Goal: Transaction & Acquisition: Subscribe to service/newsletter

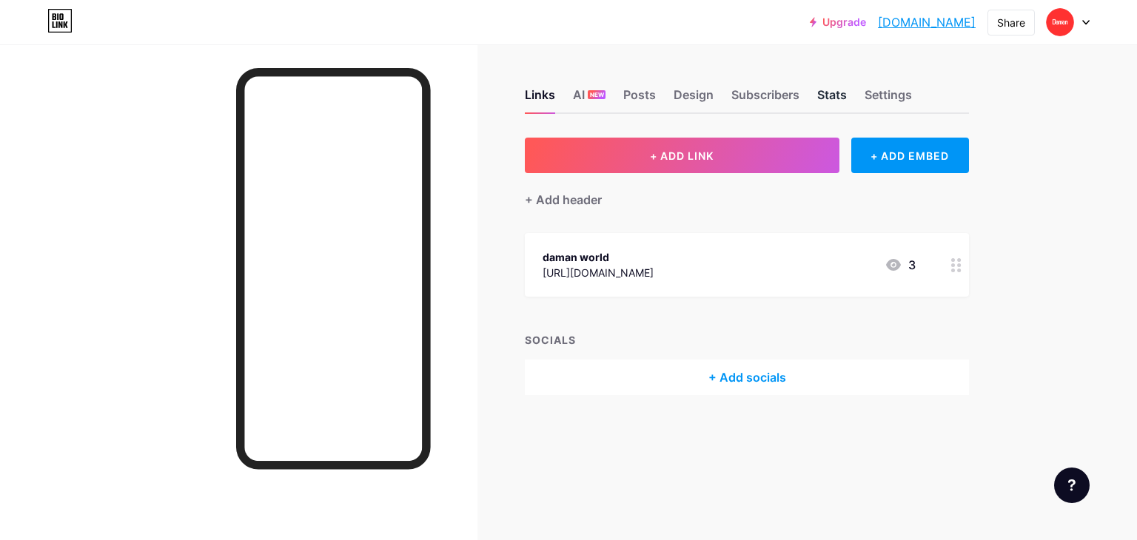
click at [836, 95] on div "Stats" at bounding box center [832, 99] width 30 height 27
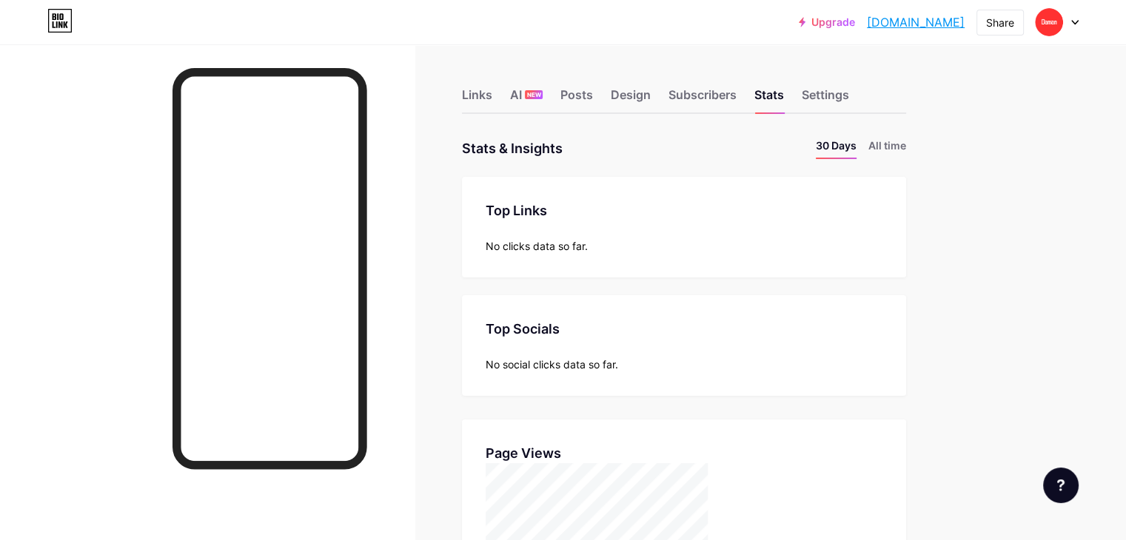
click at [968, 294] on div "Links AI NEW Posts Design Subscribers Stats Settings Stats & Insights Page Stat…" at bounding box center [484, 476] width 968 height 864
click at [593, 90] on div "Posts" at bounding box center [576, 99] width 33 height 27
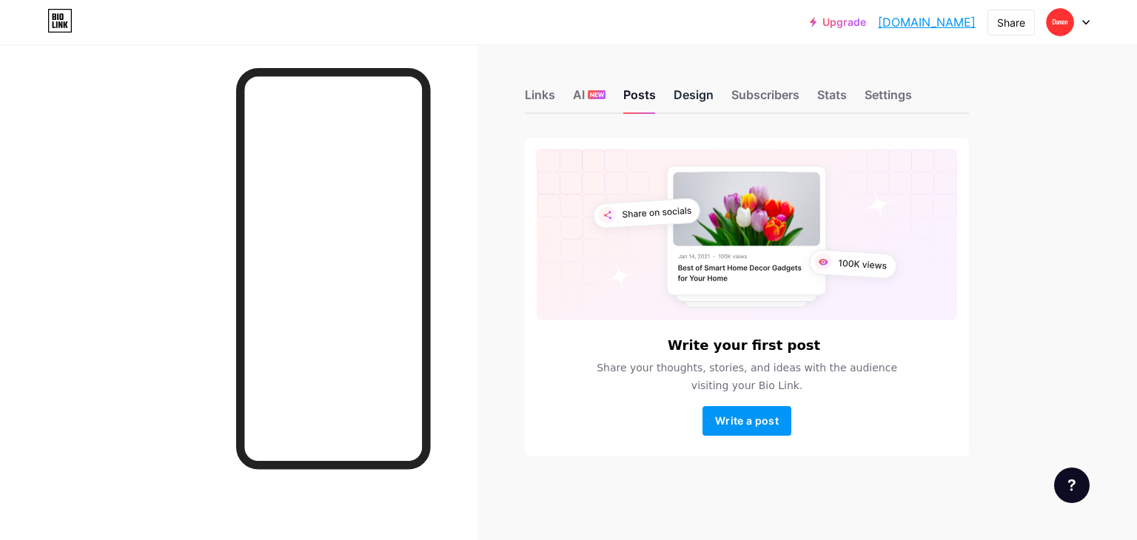
click at [709, 98] on div "Design" at bounding box center [694, 99] width 40 height 27
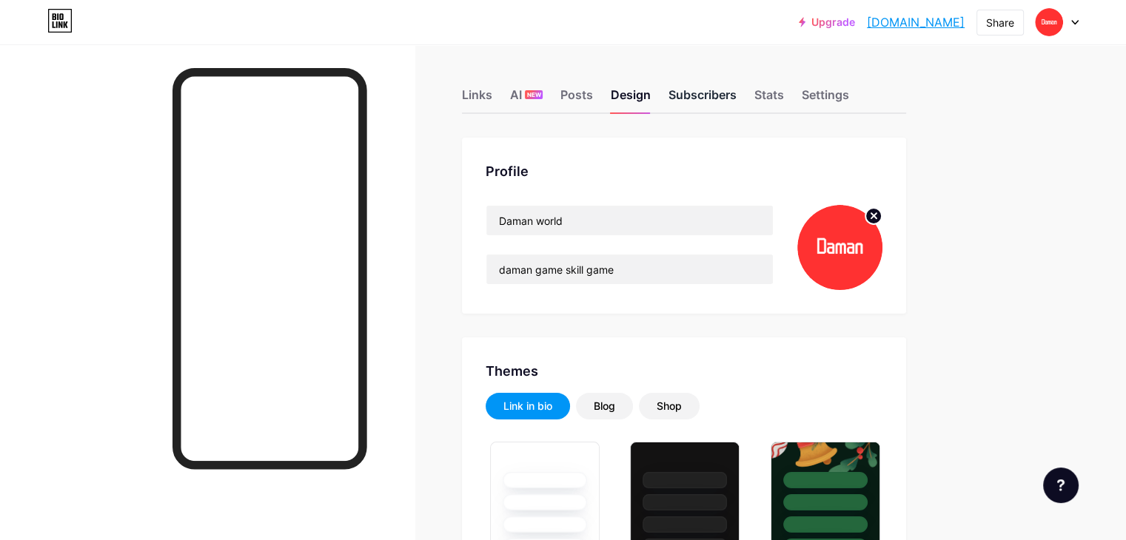
click at [736, 97] on div "Subscribers" at bounding box center [702, 99] width 68 height 27
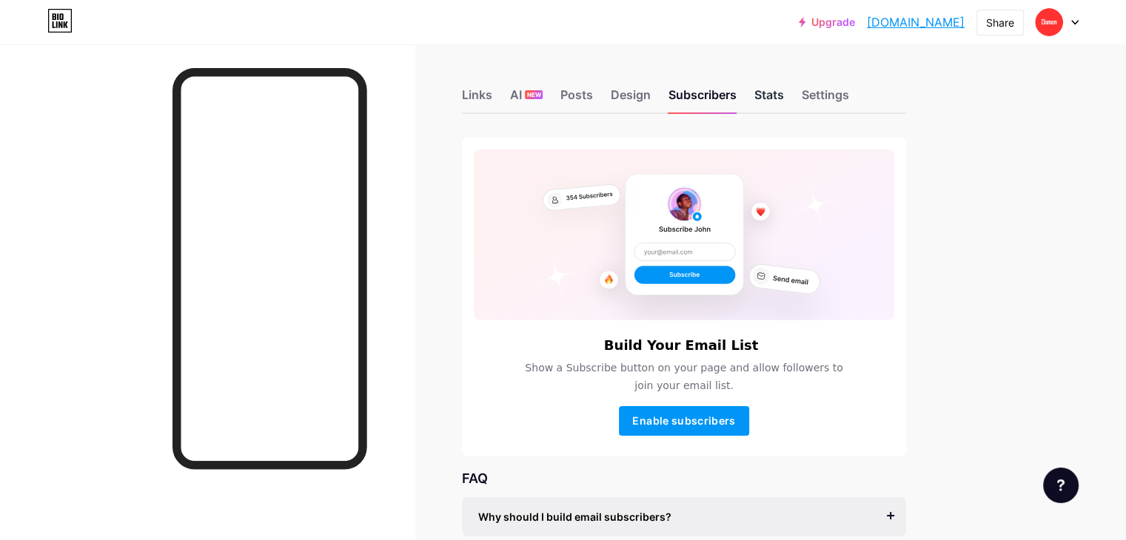
click at [784, 98] on div "Stats" at bounding box center [769, 99] width 30 height 27
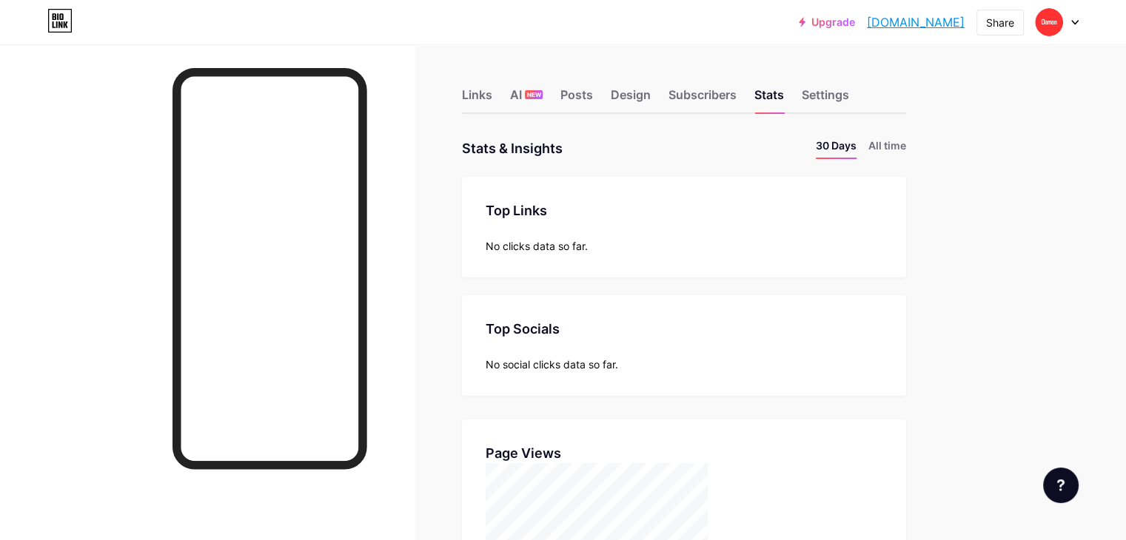
click at [1034, 255] on div "Upgrade damanworldregis... [DOMAIN_NAME] Share Switch accounts Daman world [DOM…" at bounding box center [563, 454] width 1126 height 909
click at [906, 147] on li "All time" at bounding box center [887, 148] width 38 height 21
click at [799, 28] on div "Upgrade damanworldregis... [DOMAIN_NAME]" at bounding box center [882, 22] width 166 height 27
click at [736, 93] on div "Subscribers" at bounding box center [702, 99] width 68 height 27
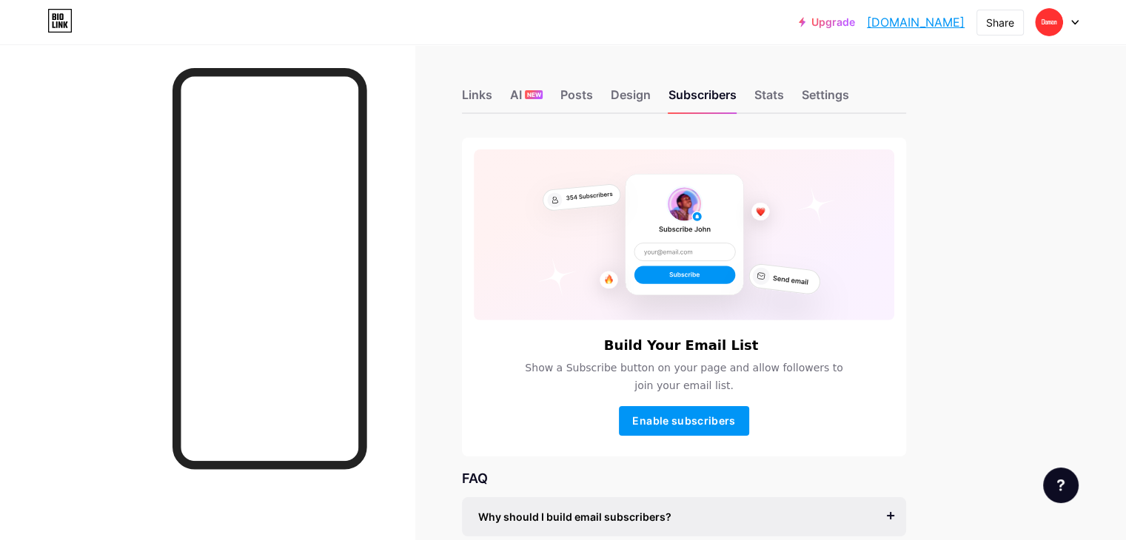
click at [799, 21] on link "Upgrade" at bounding box center [827, 22] width 56 height 12
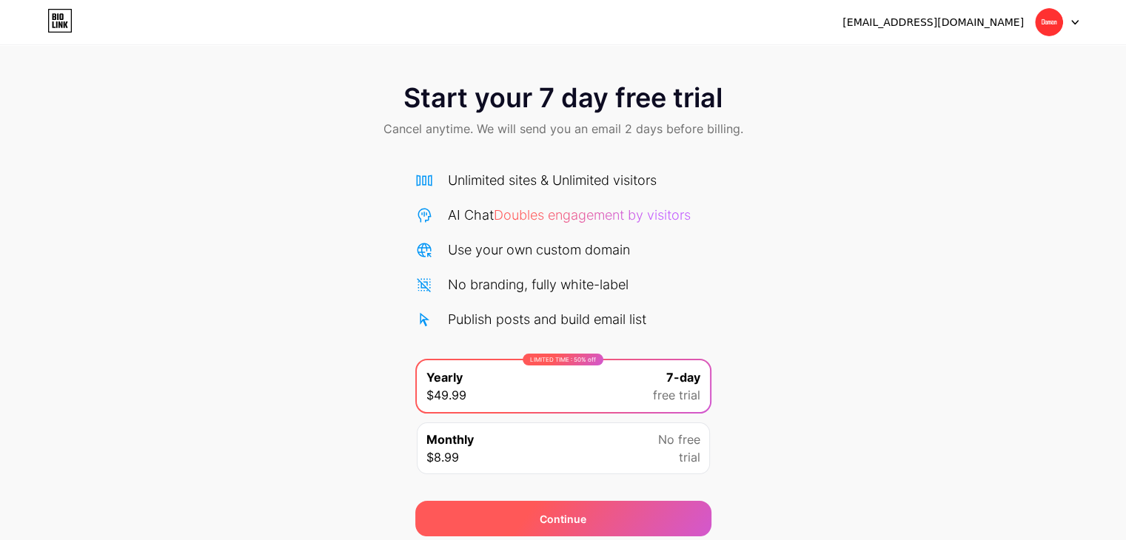
click at [572, 520] on span "Continue" at bounding box center [563, 519] width 47 height 16
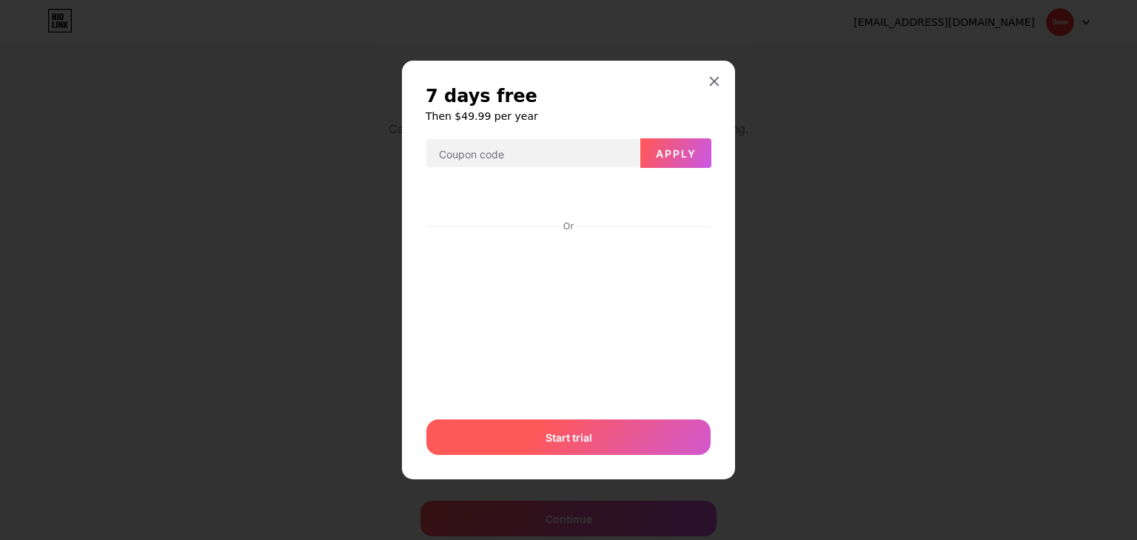
click at [588, 445] on span "Start trial" at bounding box center [568, 438] width 47 height 16
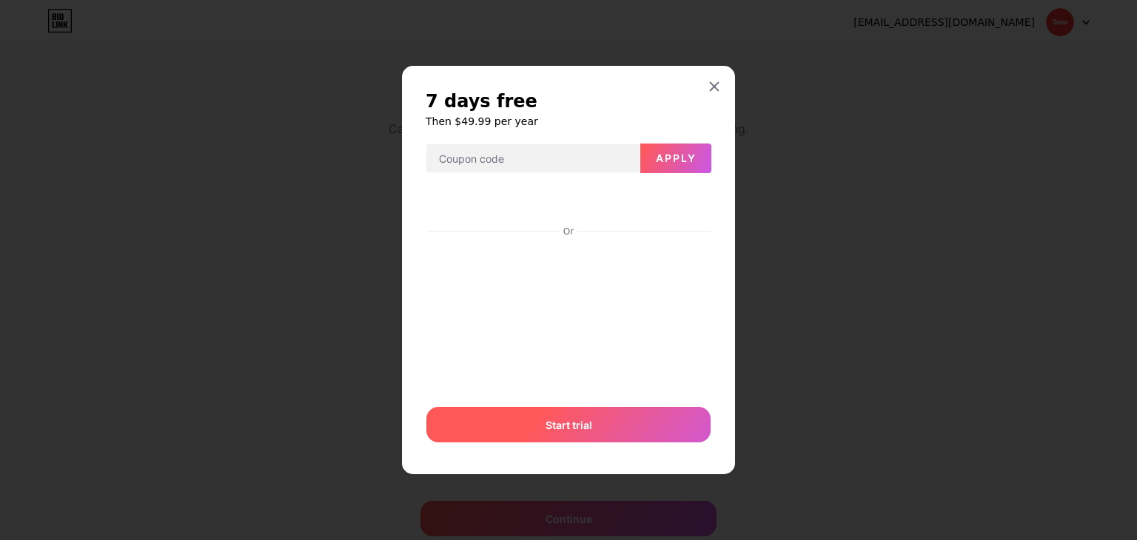
click at [543, 433] on div "Start trial" at bounding box center [568, 425] width 284 height 36
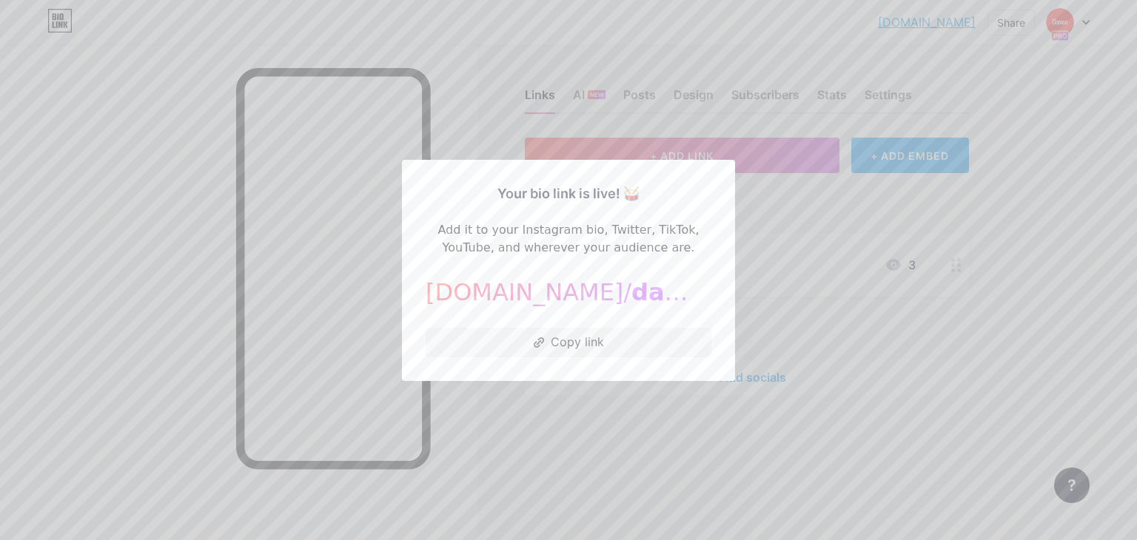
click at [77, 276] on div at bounding box center [568, 270] width 1137 height 540
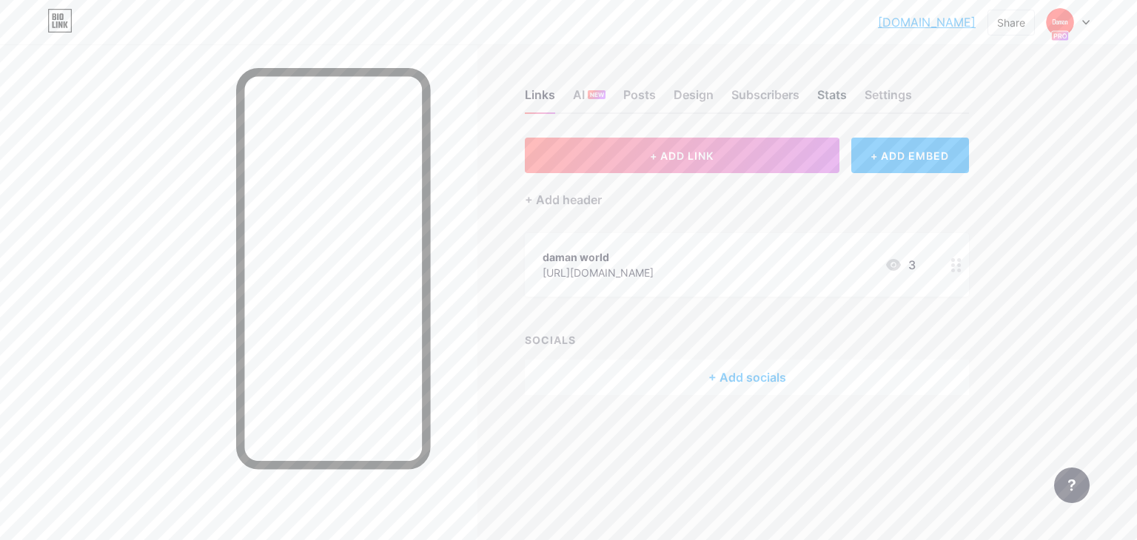
click at [841, 96] on div "Stats" at bounding box center [832, 99] width 30 height 27
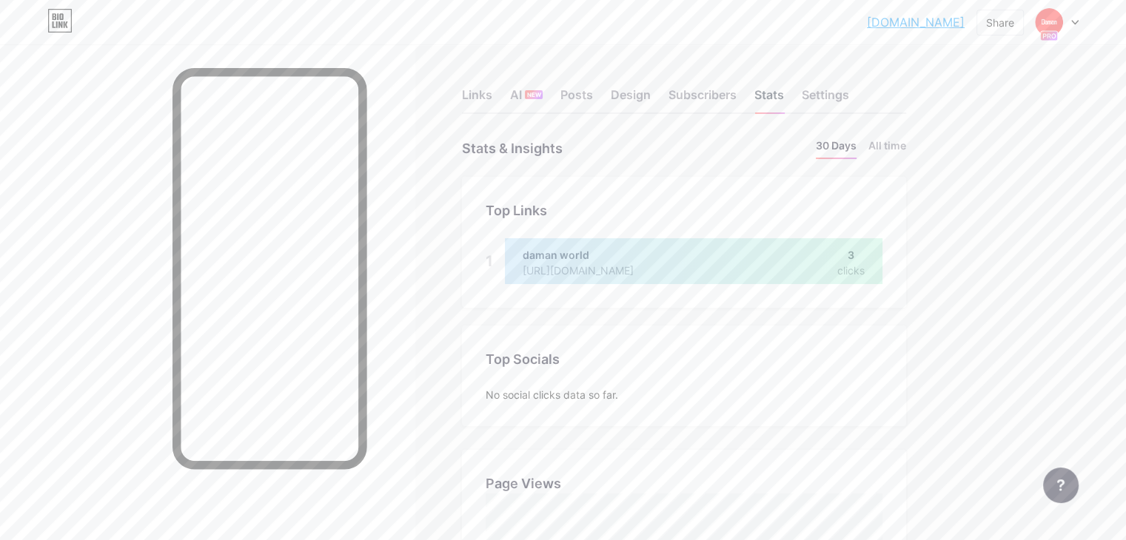
scroll to position [540, 1125]
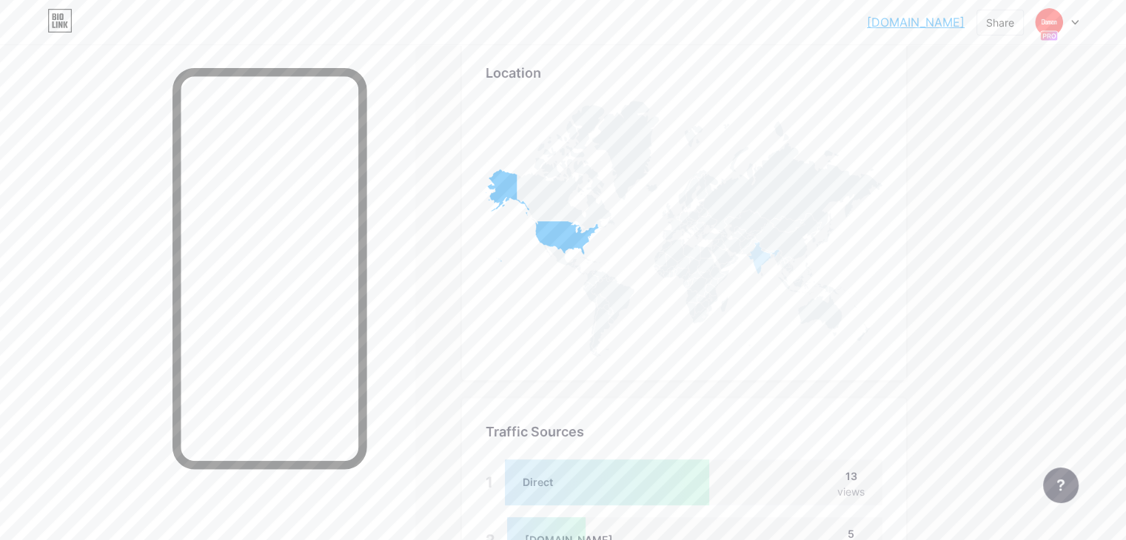
scroll to position [693, 0]
